Goal: Task Accomplishment & Management: Manage account settings

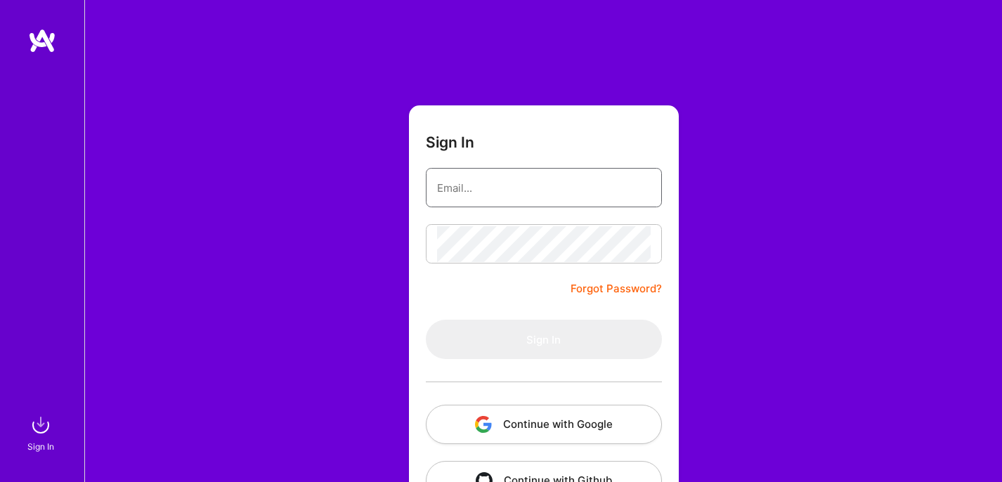
type input "[EMAIL_ADDRESS][PERSON_NAME][DOMAIN_NAME]"
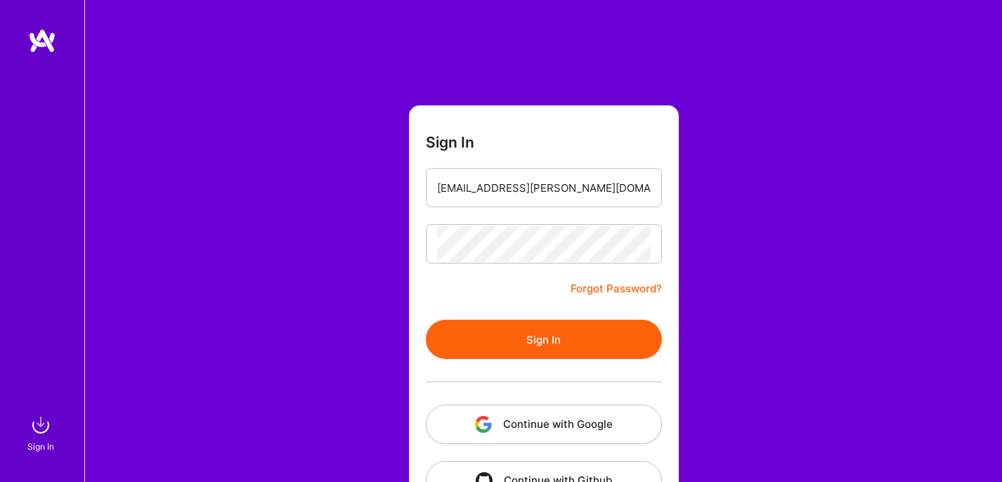
click at [523, 339] on button "Sign In" at bounding box center [544, 339] width 236 height 39
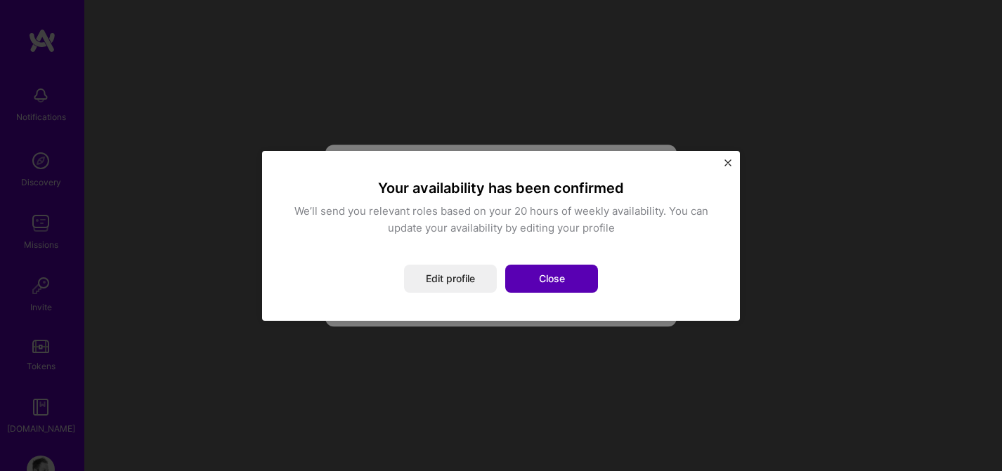
click at [563, 275] on button "Close" at bounding box center [551, 279] width 93 height 28
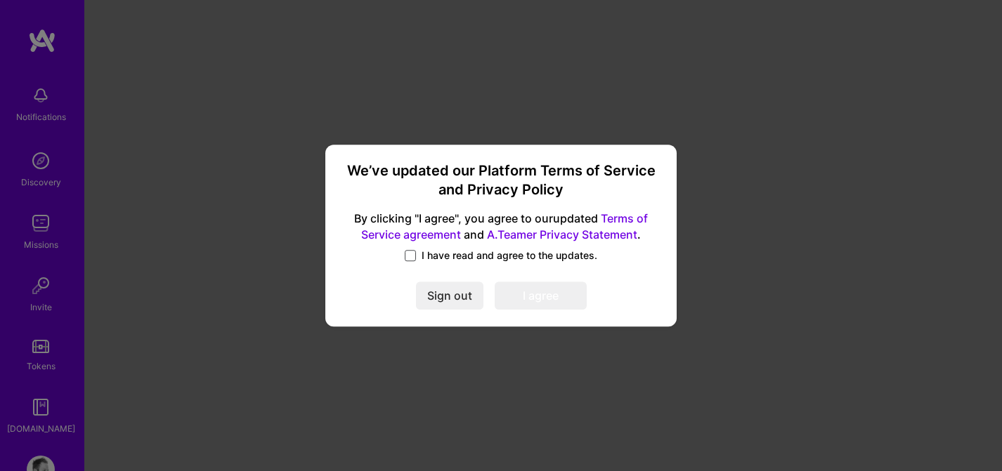
click at [415, 252] on span at bounding box center [410, 255] width 11 height 11
click at [0, 0] on input "I have read and agree to the updates." at bounding box center [0, 0] width 0 height 0
click at [522, 295] on button "I agree" at bounding box center [541, 296] width 92 height 28
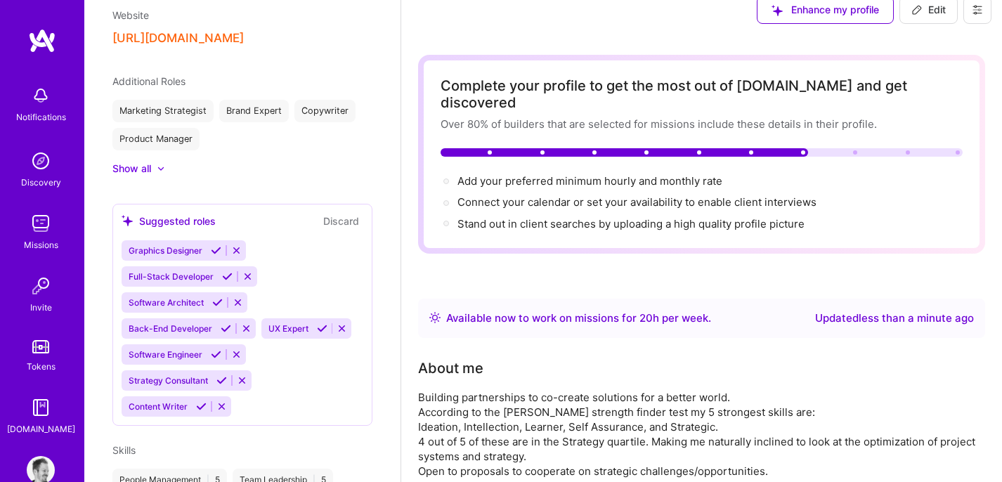
scroll to position [677, 0]
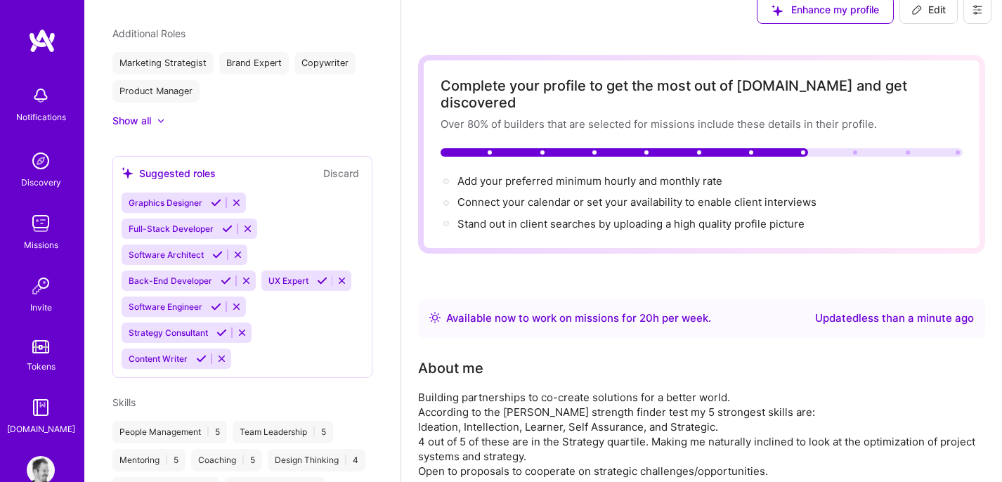
click at [219, 334] on icon at bounding box center [221, 332] width 11 height 11
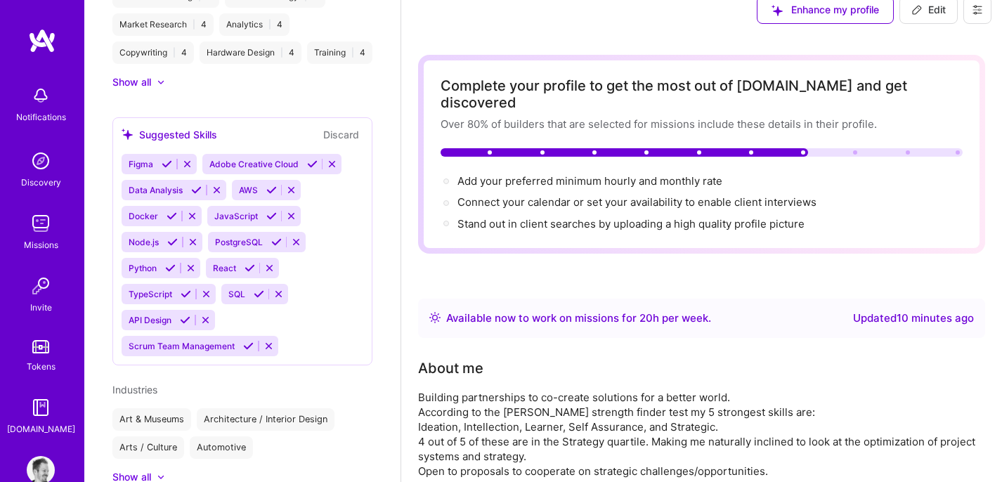
scroll to position [1135, 0]
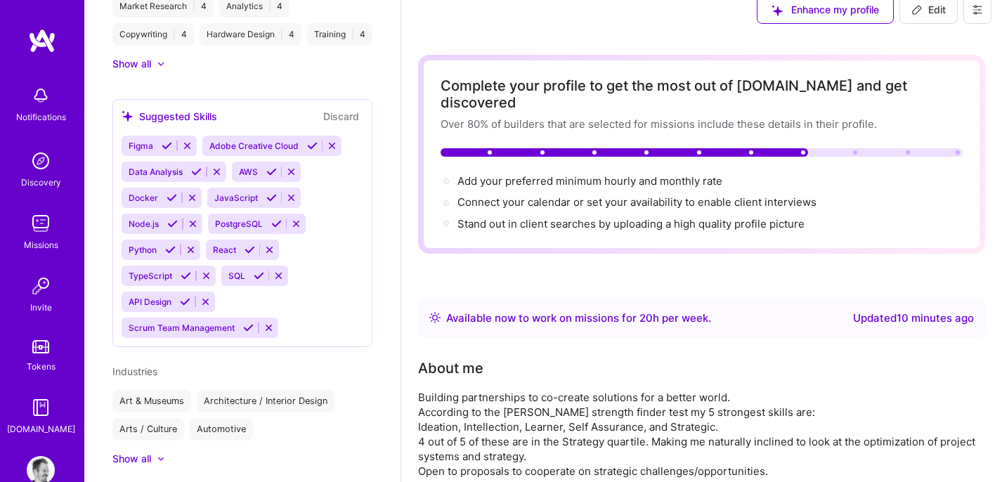
click at [195, 177] on icon at bounding box center [196, 172] width 11 height 11
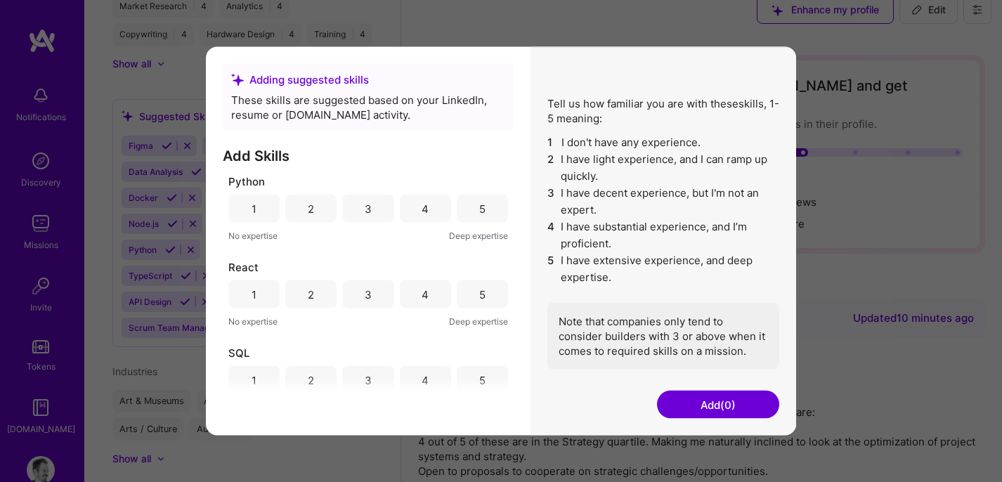
scroll to position [966, 0]
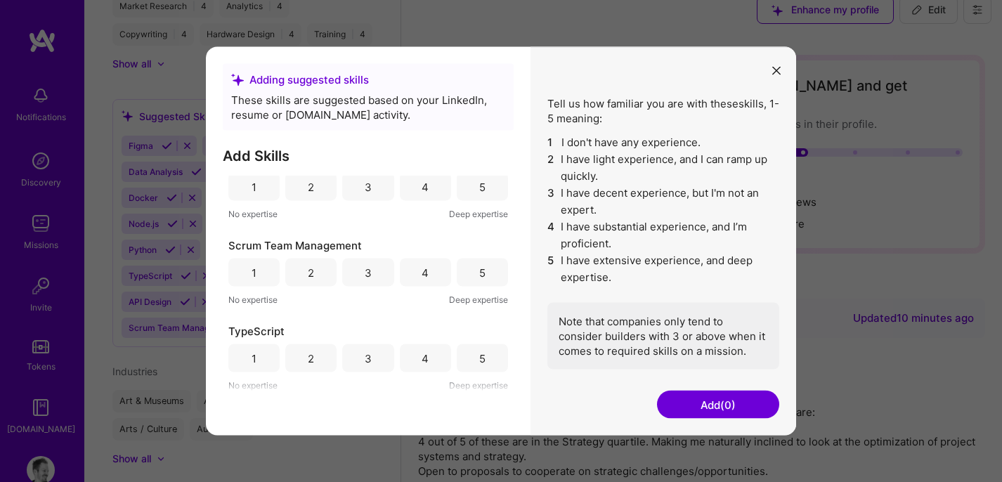
click at [772, 72] on icon "modal" at bounding box center [776, 70] width 8 height 8
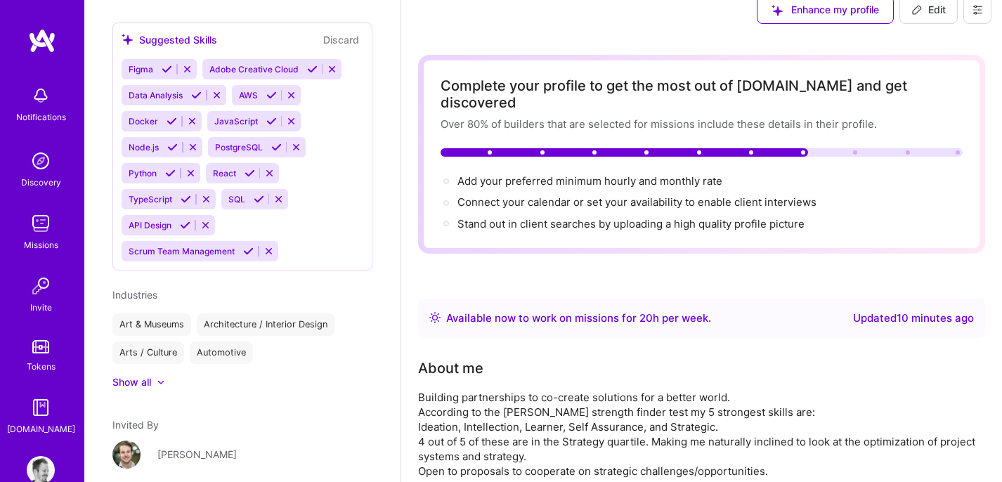
scroll to position [1324, 0]
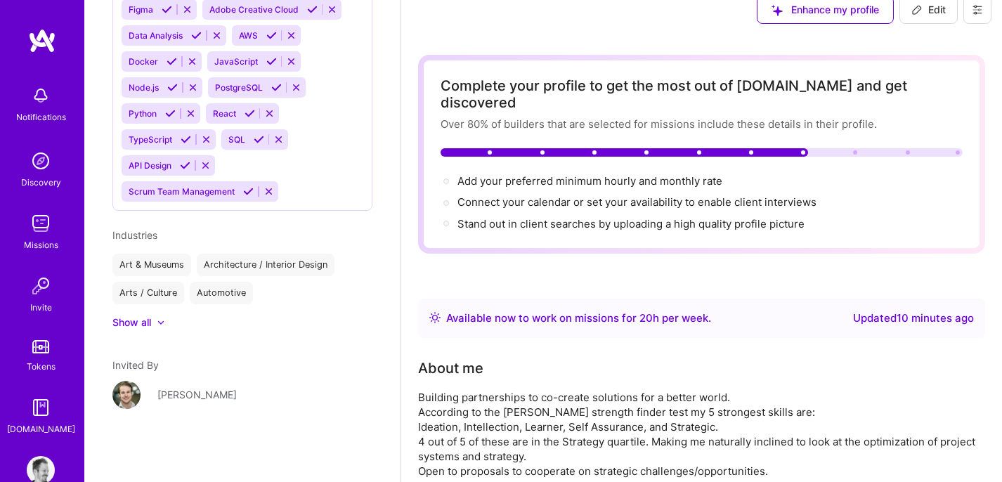
click at [148, 323] on div "Show all" at bounding box center [131, 322] width 39 height 14
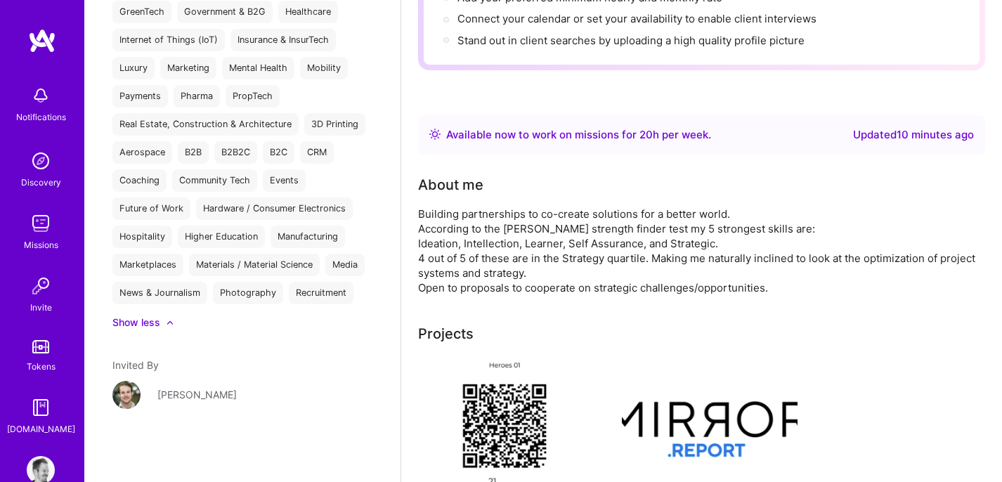
scroll to position [0, 0]
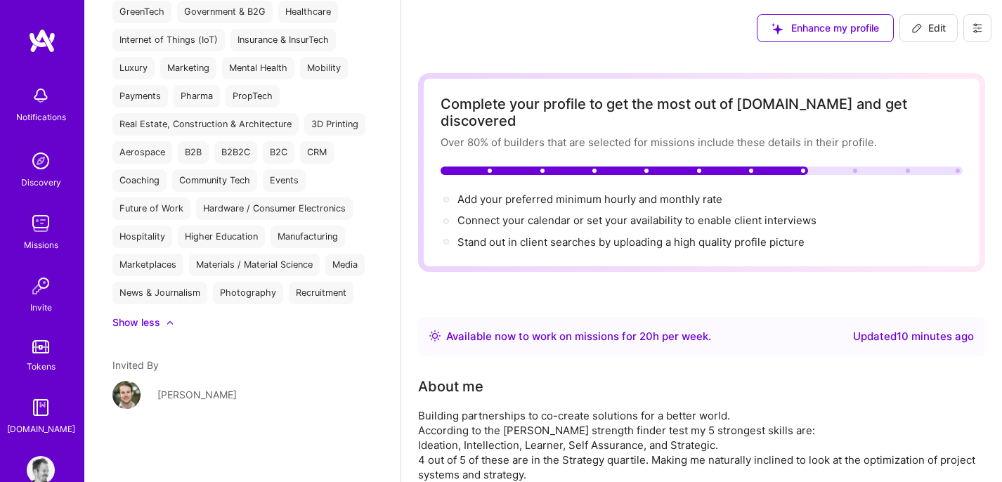
click at [39, 226] on img at bounding box center [41, 223] width 28 height 28
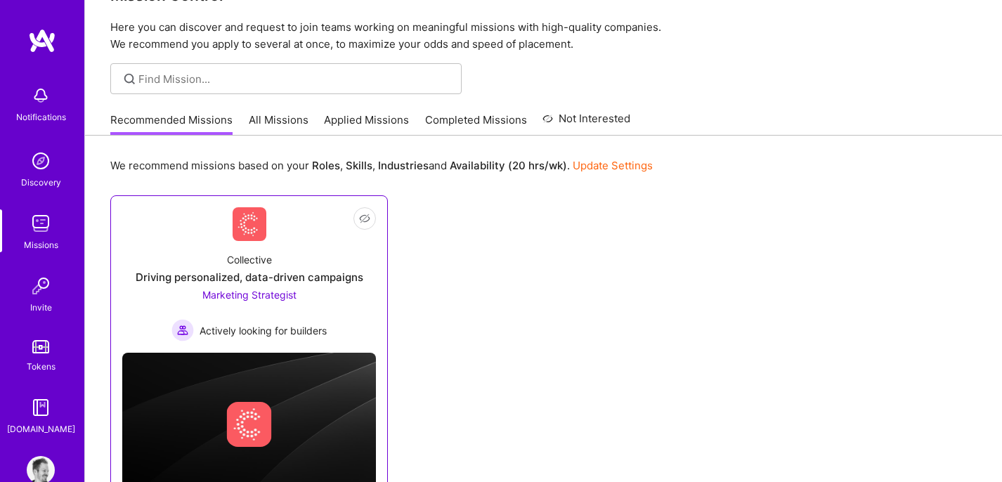
scroll to position [100, 0]
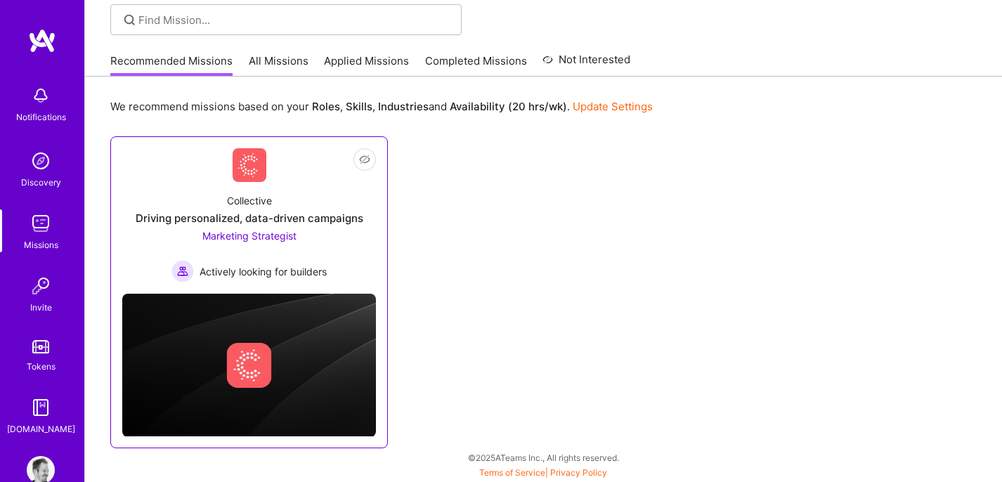
click at [252, 189] on div "Collective Driving personalized, data-driven campaigns Marketing Strategist Act…" at bounding box center [249, 232] width 254 height 100
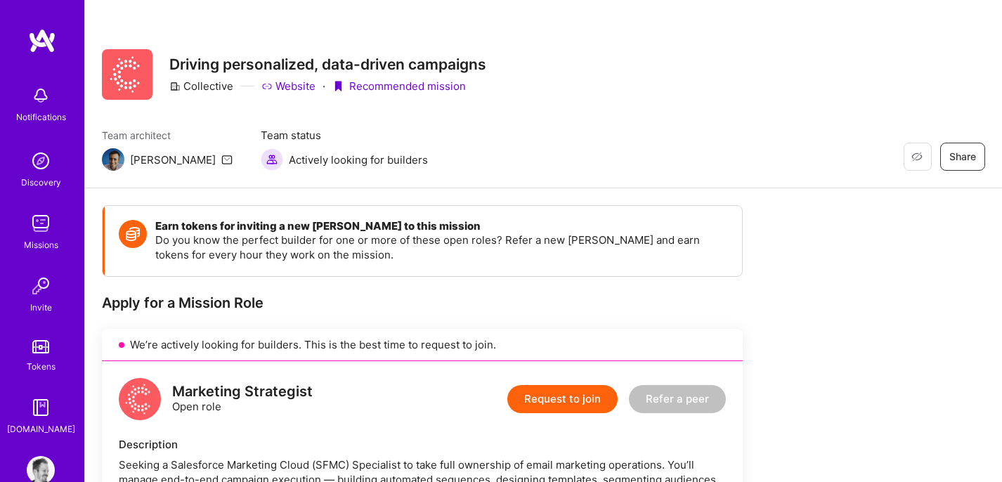
click at [32, 105] on img at bounding box center [41, 95] width 28 height 28
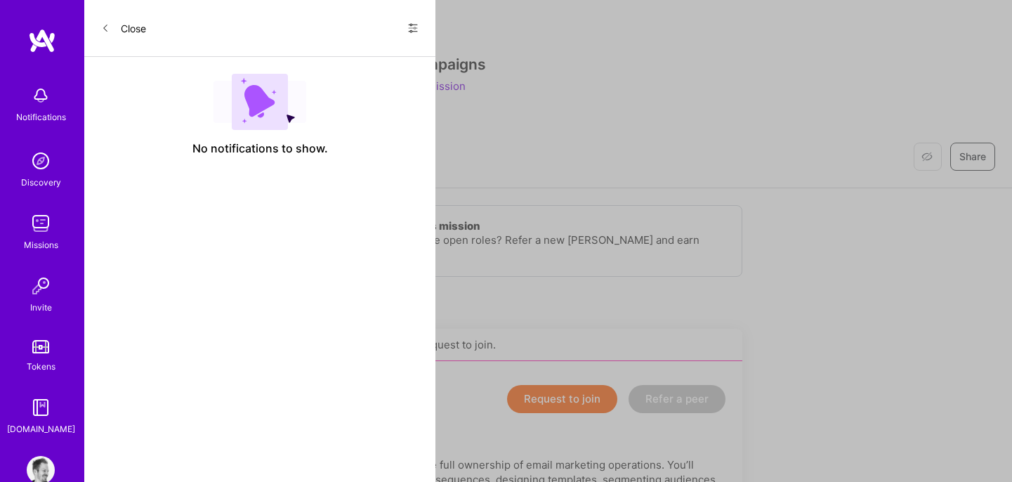
click at [117, 27] on button "Close" at bounding box center [123, 28] width 45 height 22
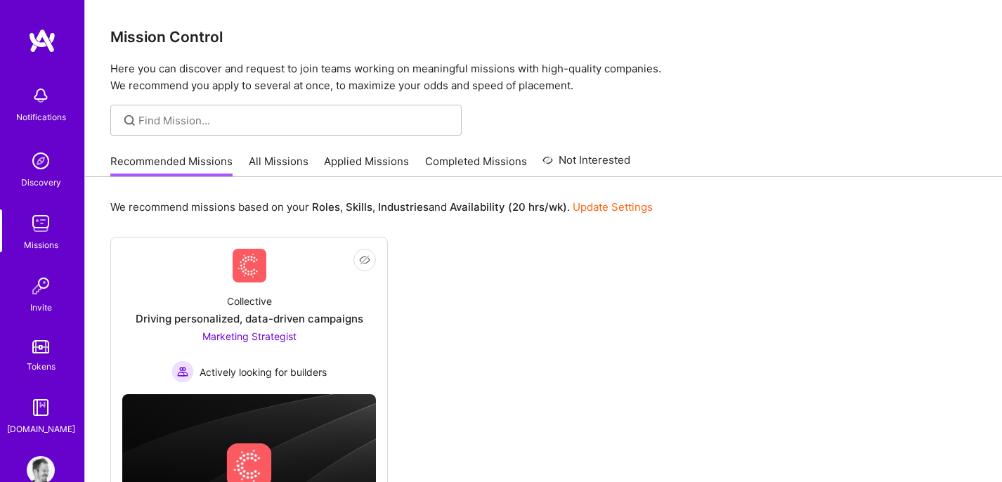
scroll to position [100, 0]
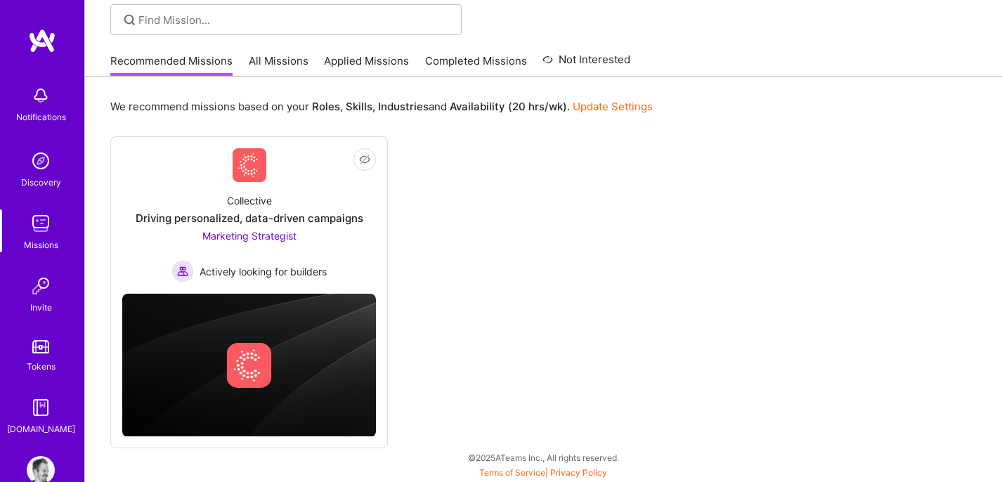
click at [281, 65] on link "All Missions" at bounding box center [279, 64] width 60 height 23
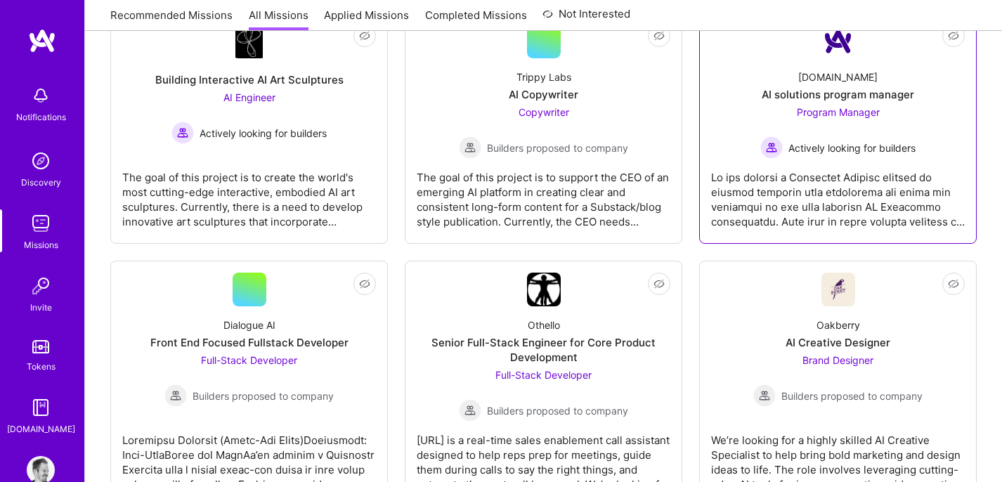
scroll to position [507, 0]
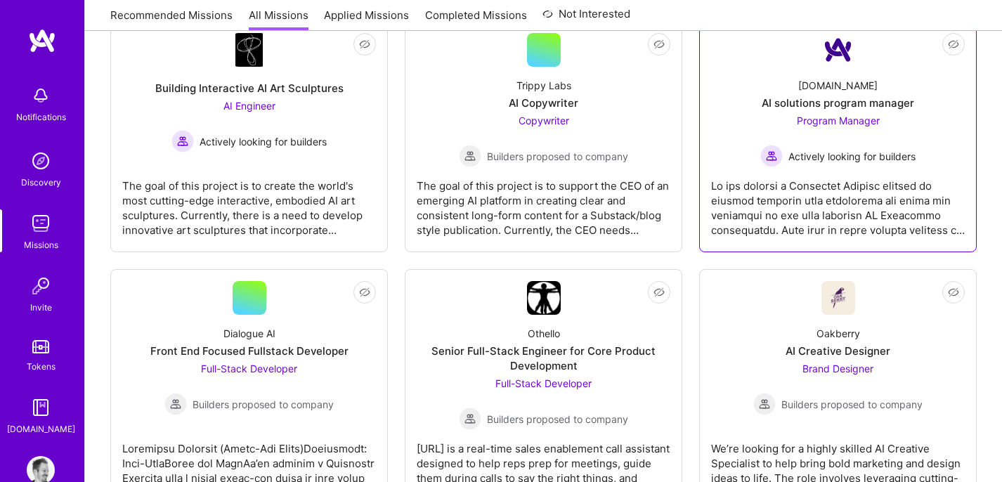
click at [844, 228] on div at bounding box center [838, 202] width 254 height 70
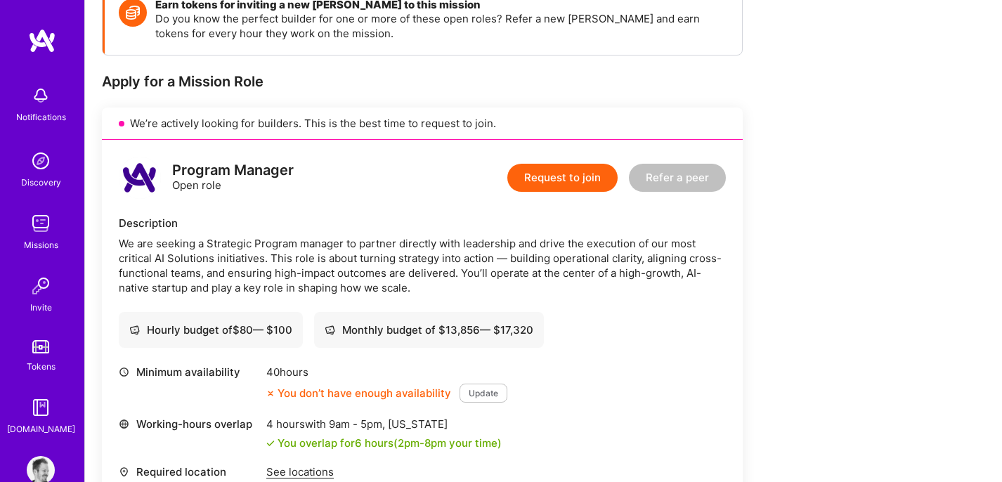
scroll to position [366, 0]
